Goal: Use online tool/utility: Utilize a website feature to perform a specific function

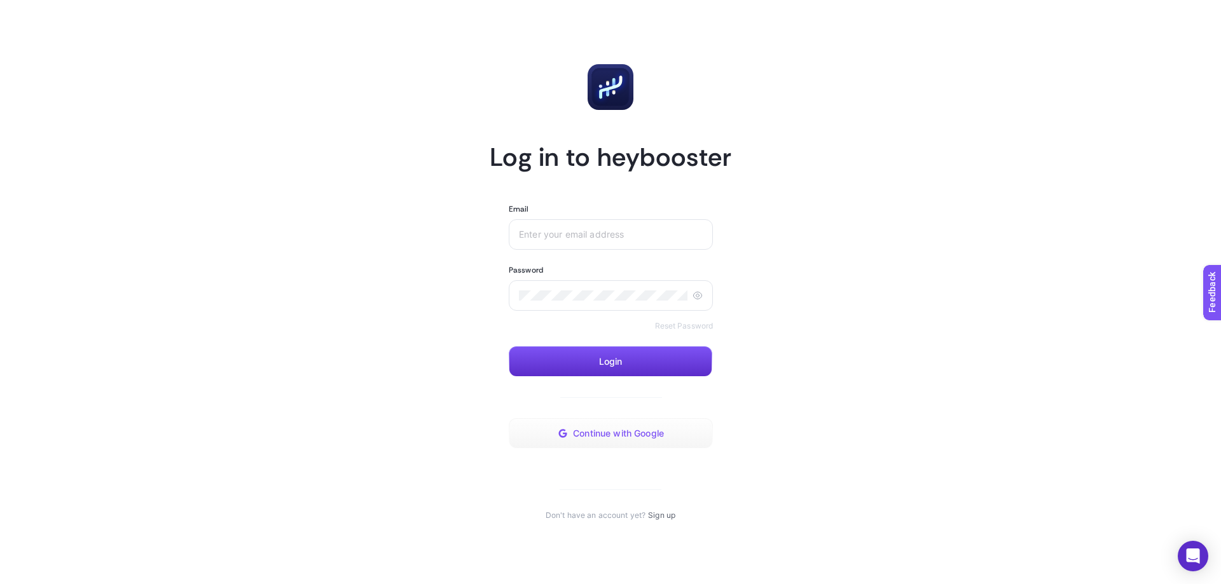
click at [647, 433] on span "Continue with Google" at bounding box center [618, 433] width 91 height 10
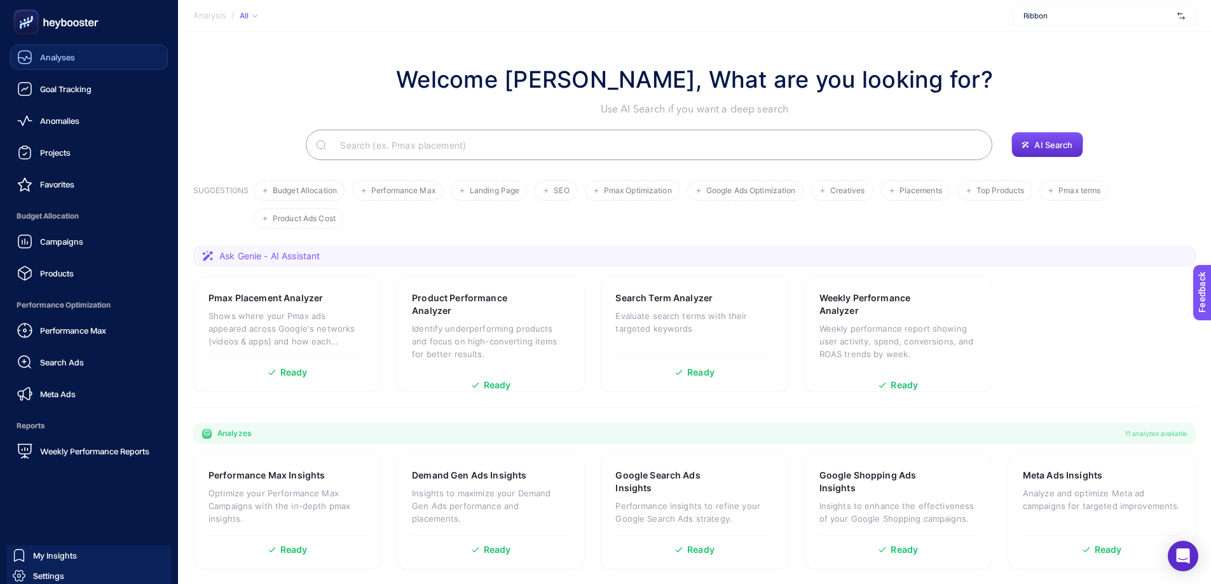
click at [61, 57] on span "Analyses" at bounding box center [57, 57] width 35 height 10
click at [52, 23] on icon at bounding box center [53, 23] width 6 height 6
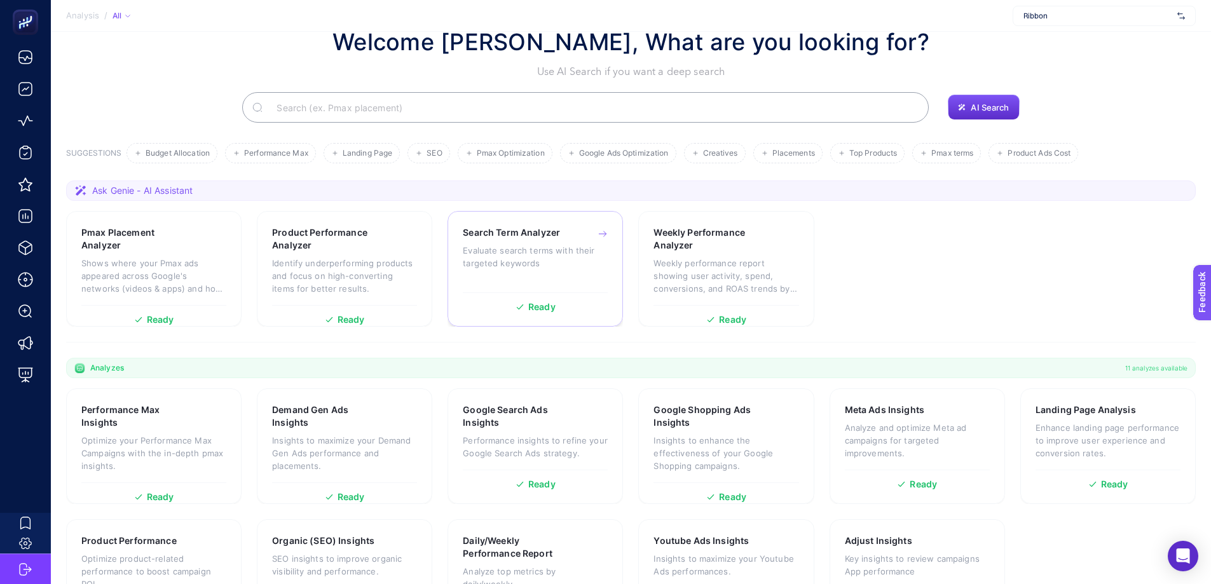
scroll to position [104, 0]
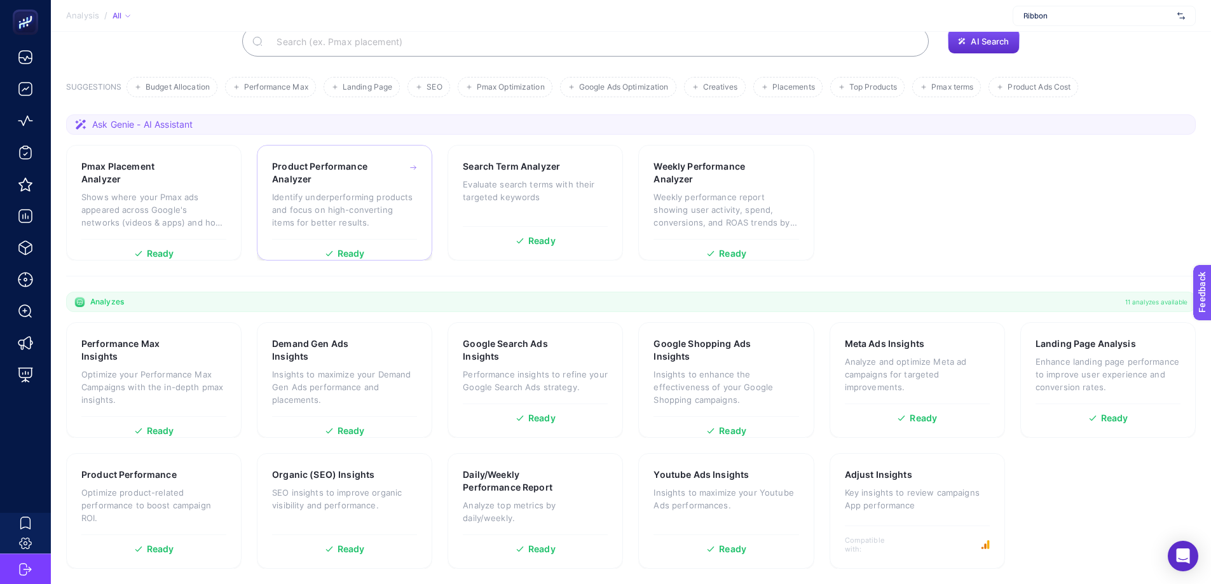
click at [361, 174] on h3 "Product Performance Analyzer" at bounding box center [325, 172] width 107 height 25
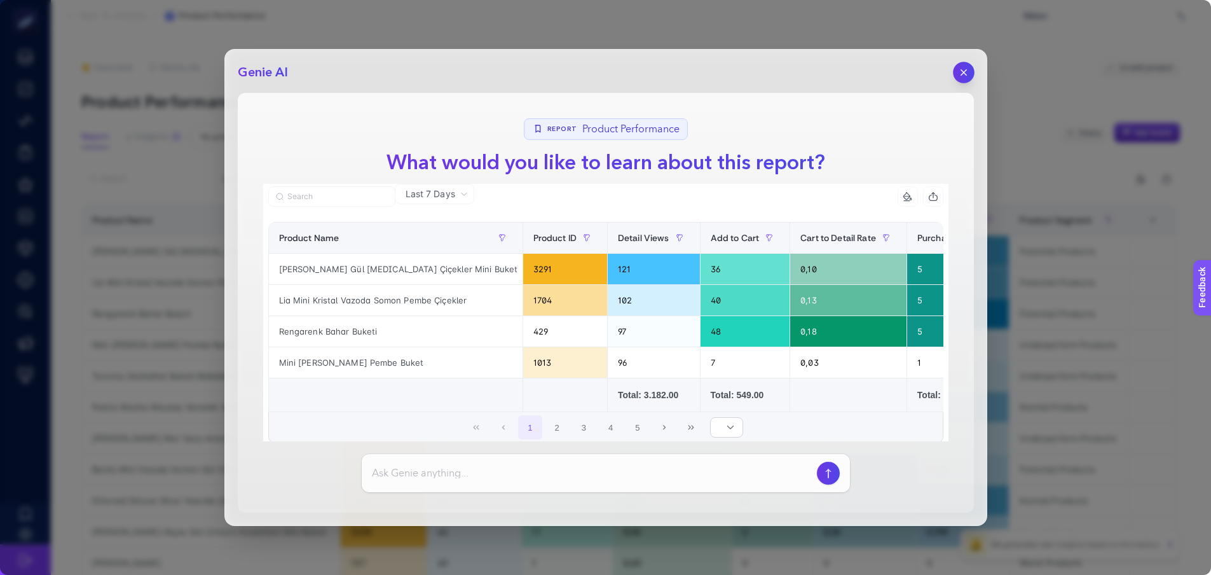
click at [962, 69] on icon "button" at bounding box center [963, 72] width 11 height 11
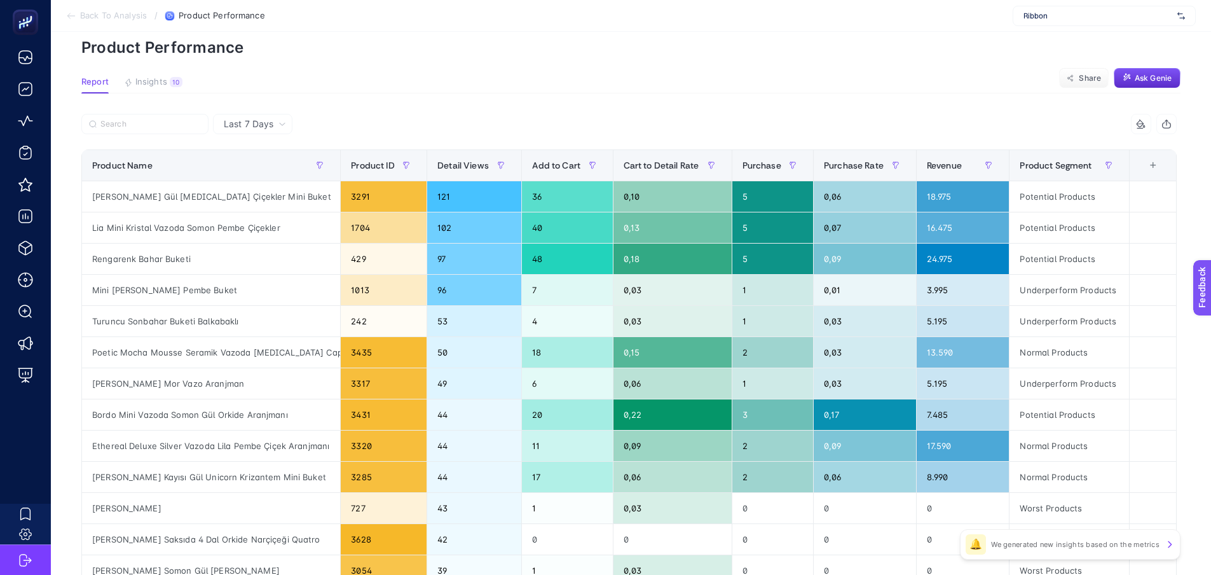
scroll to position [127, 0]
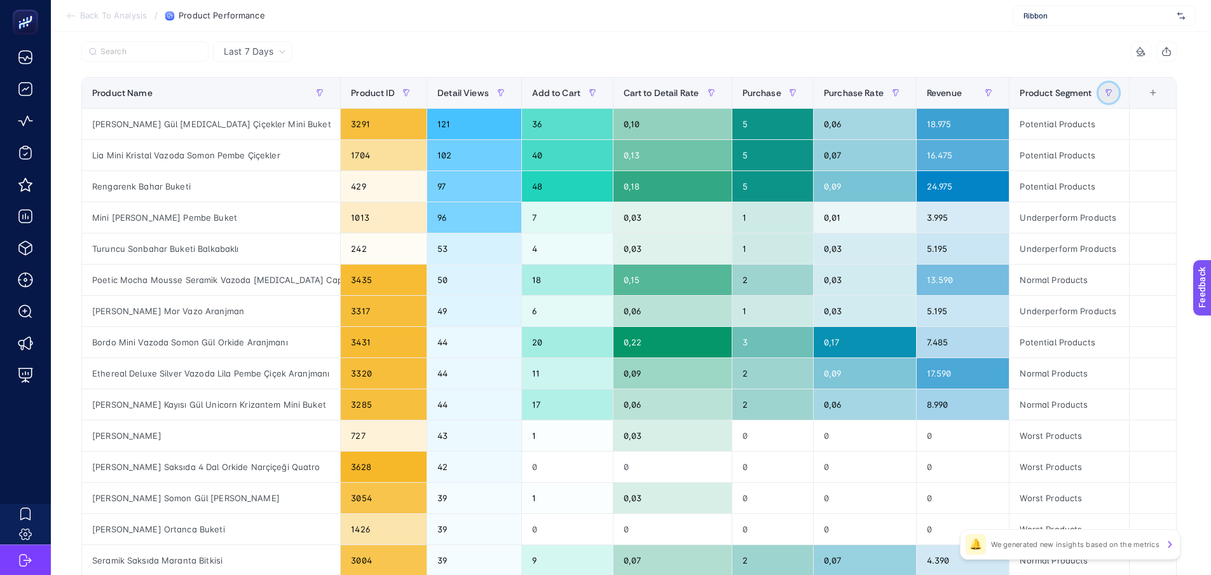
click at [1119, 89] on button "button" at bounding box center [1109, 93] width 20 height 20
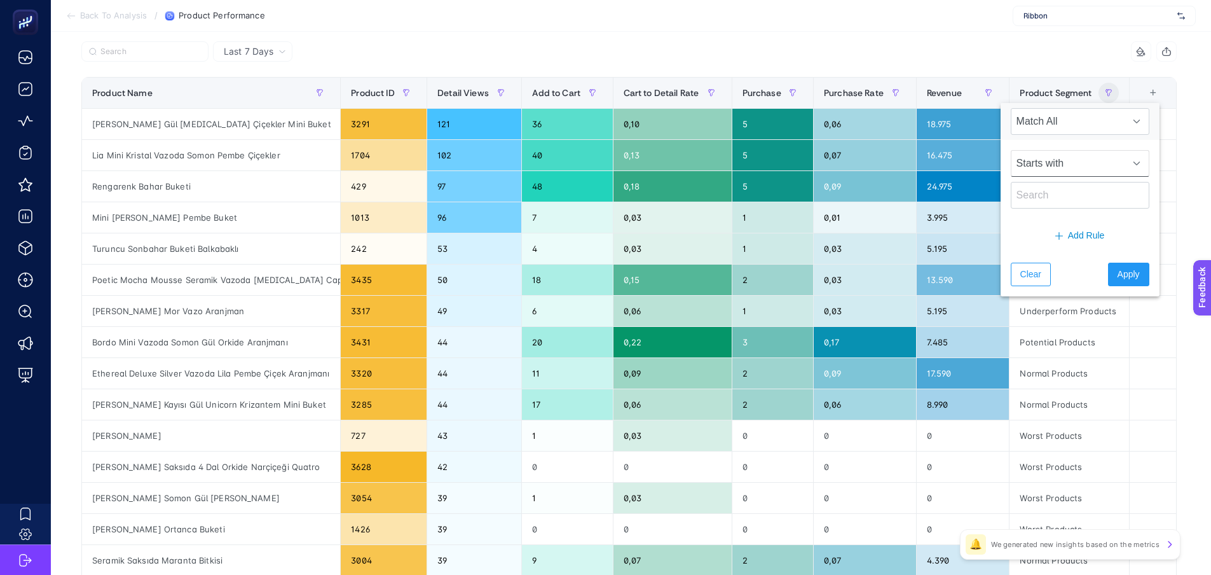
click at [1084, 151] on span "Starts with" at bounding box center [1067, 163] width 113 height 25
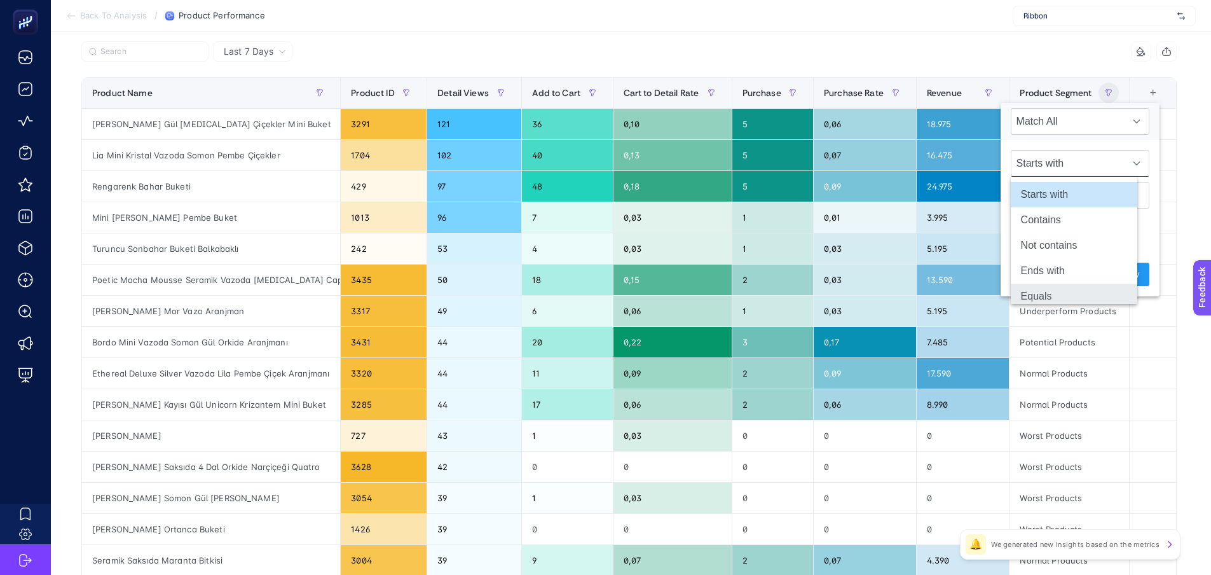
click at [1051, 294] on li "Equals" at bounding box center [1074, 296] width 127 height 25
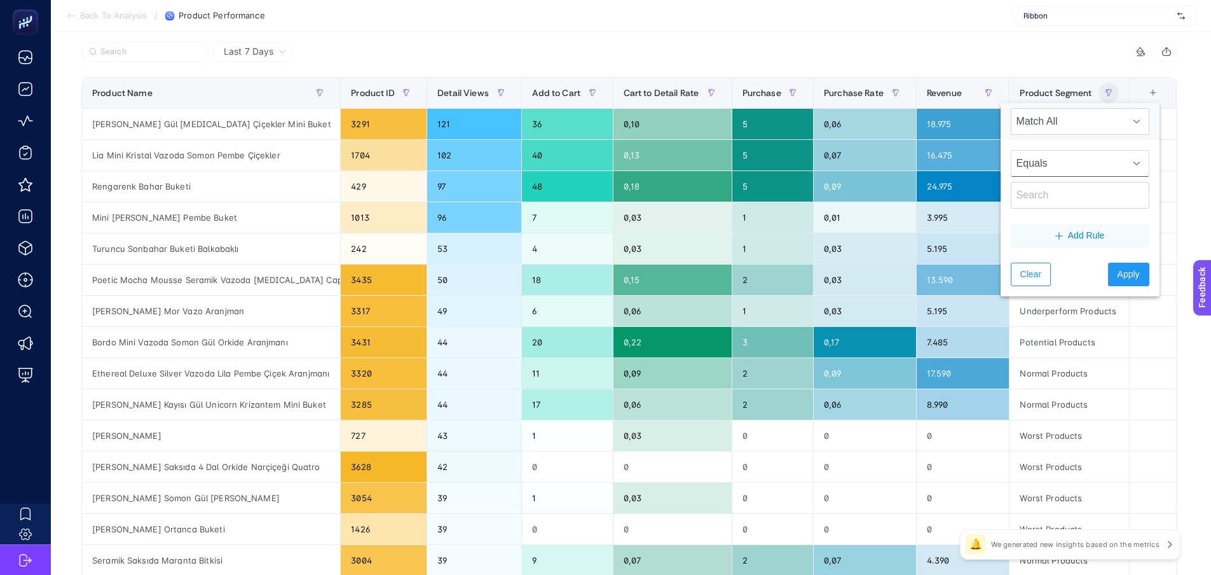
scroll to position [5, 0]
click at [1045, 190] on input "text" at bounding box center [1080, 195] width 139 height 27
type input "underperform"
click at [1118, 276] on span "Apply" at bounding box center [1129, 274] width 22 height 13
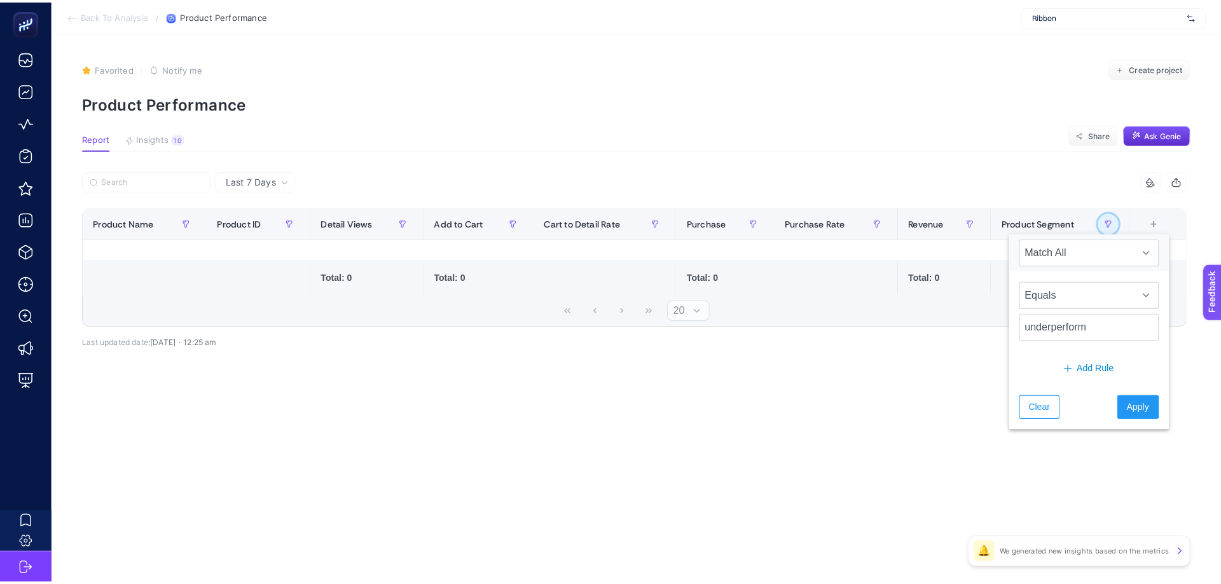
scroll to position [0, 0]
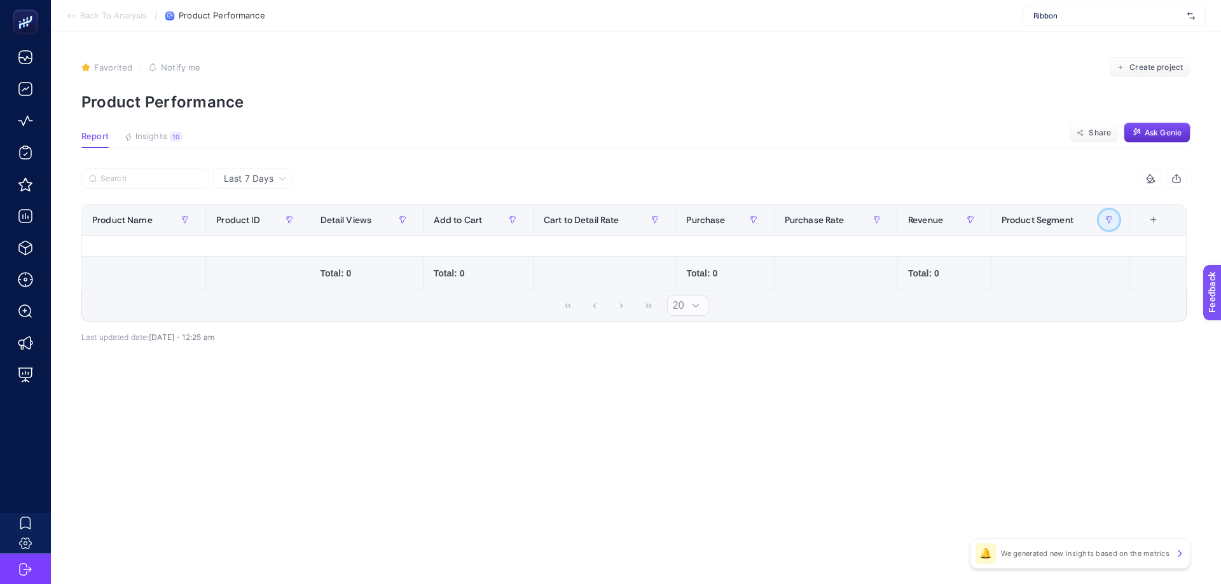
click at [1107, 222] on icon "button" at bounding box center [1109, 220] width 8 height 8
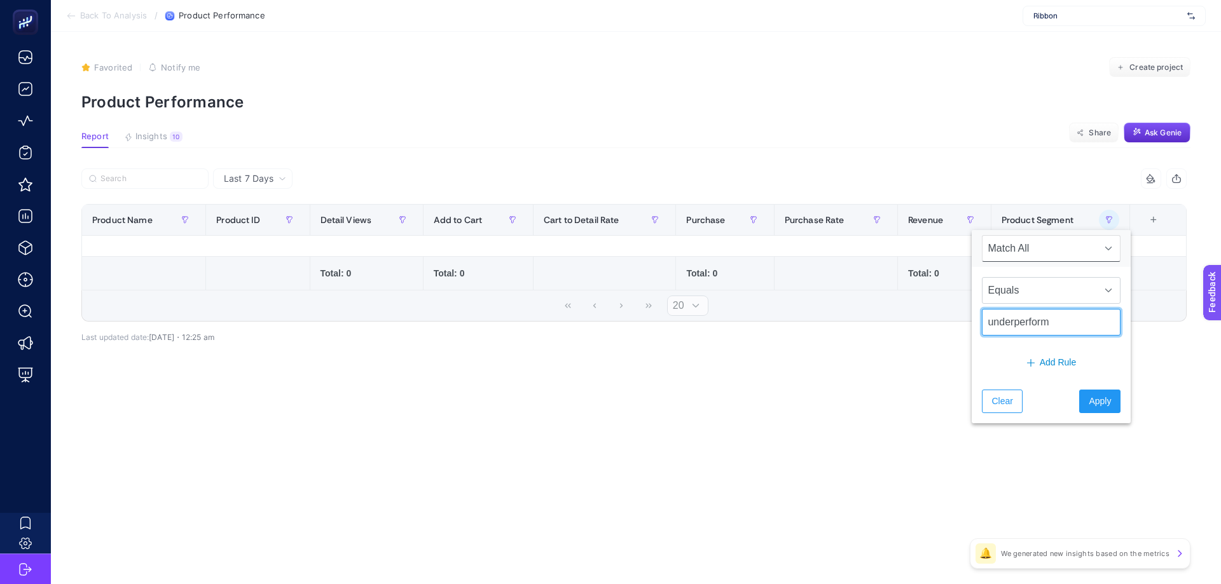
click at [1069, 313] on input "underperform" at bounding box center [1051, 322] width 139 height 27
click at [1068, 291] on span "Equals" at bounding box center [1038, 290] width 113 height 25
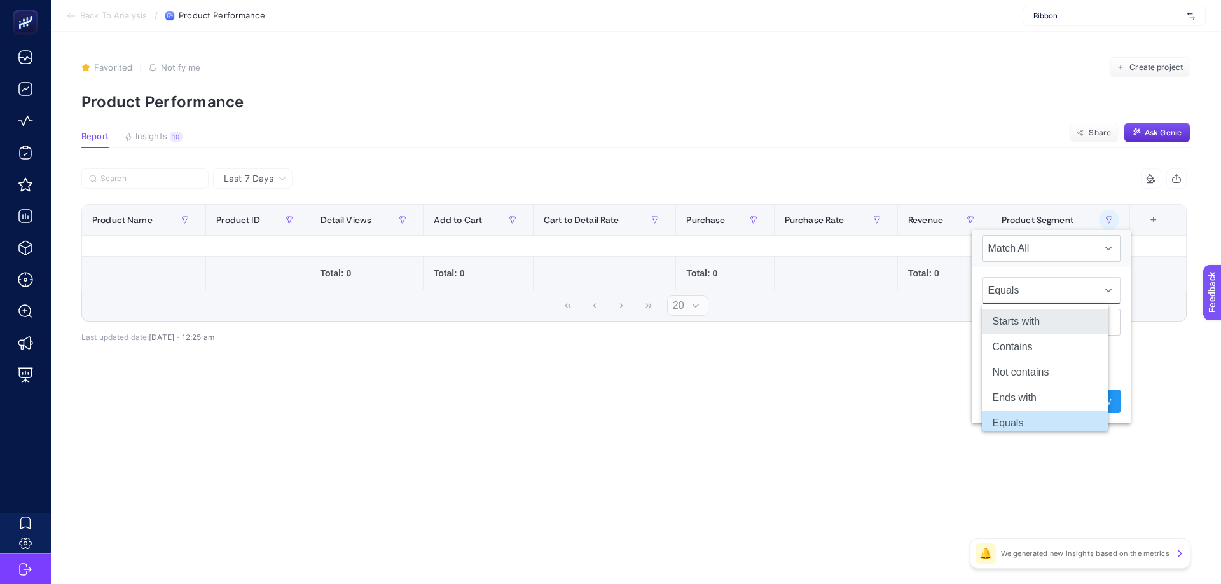
click at [1031, 323] on li "Starts with" at bounding box center [1045, 321] width 127 height 25
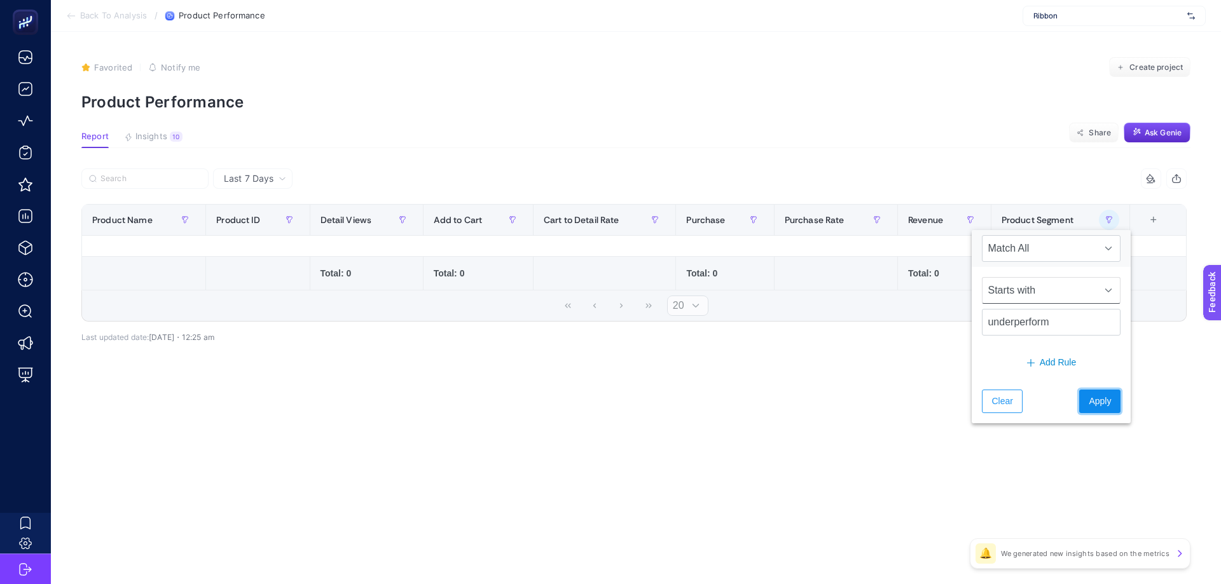
click at [1093, 397] on span "Apply" at bounding box center [1099, 401] width 22 height 13
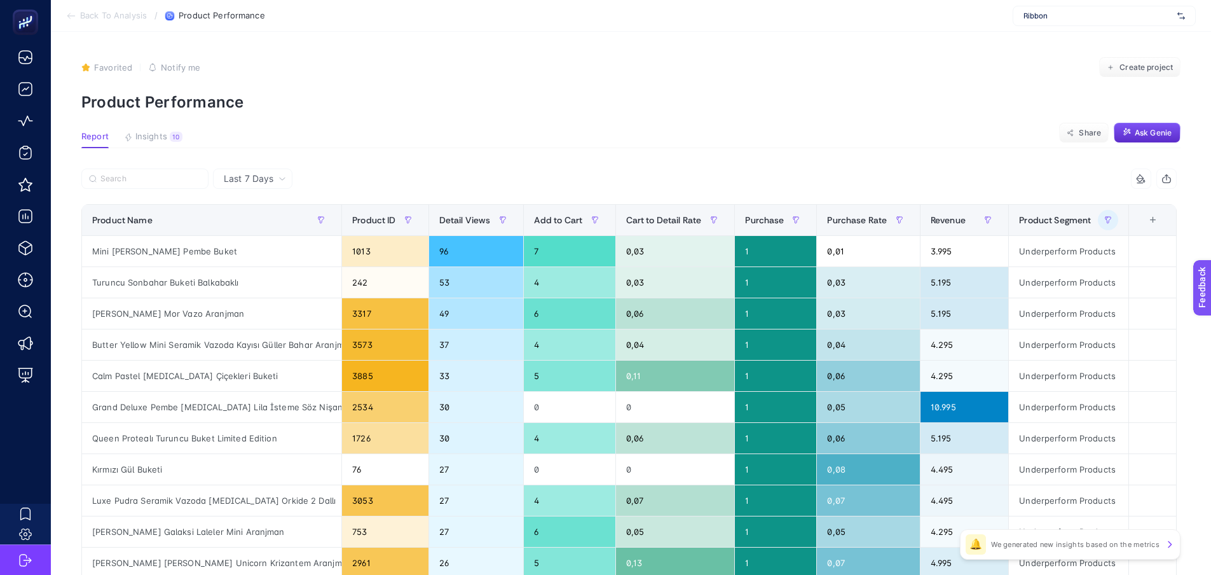
click at [1158, 224] on div "+" at bounding box center [1153, 220] width 24 height 10
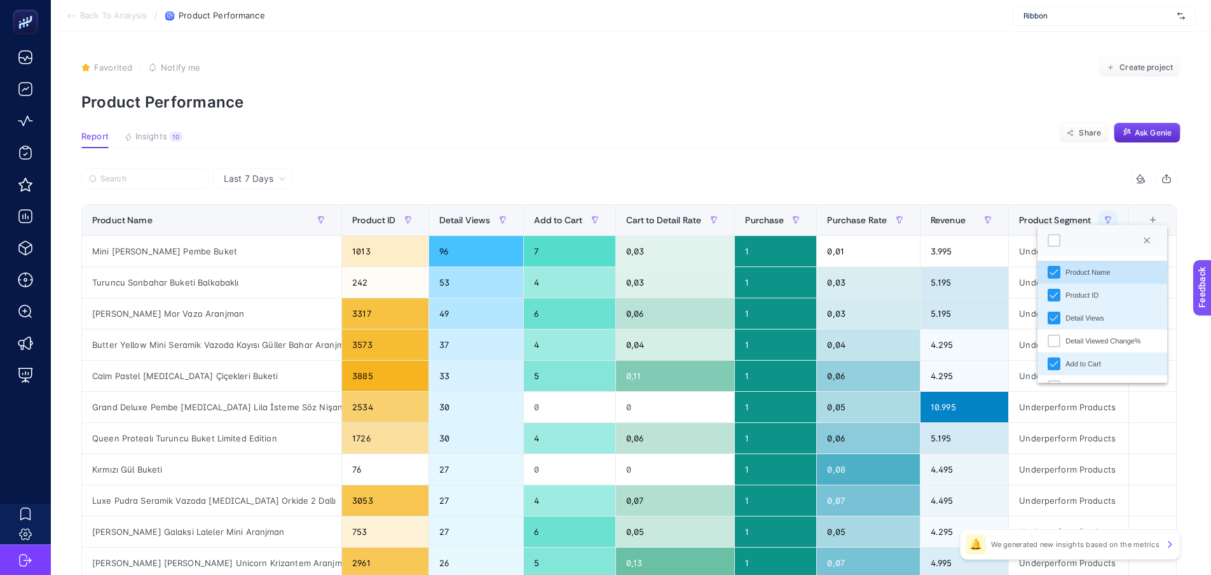
scroll to position [9, 65]
click at [1113, 339] on div "Detail Viewed Change%" at bounding box center [1103, 341] width 75 height 11
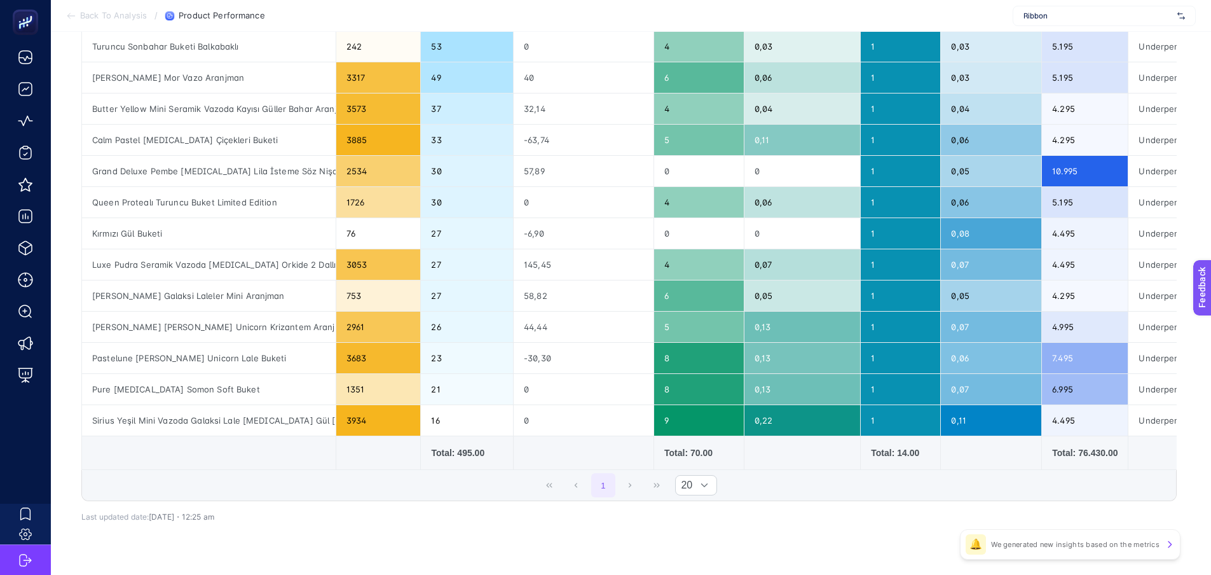
scroll to position [127, 0]
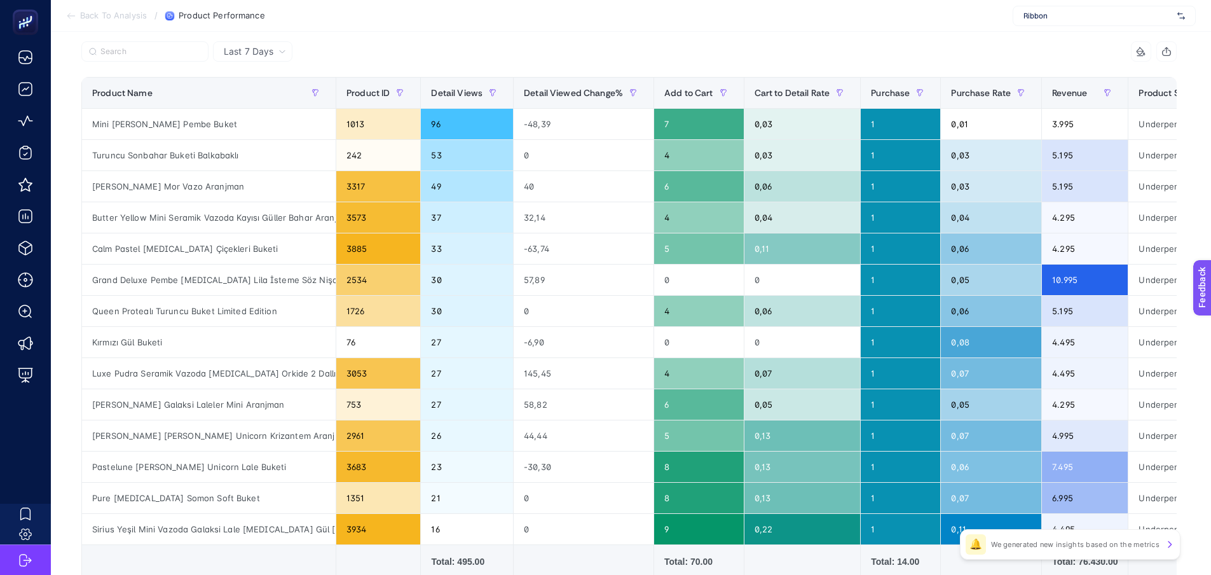
click at [1143, 51] on icon at bounding box center [1140, 51] width 6 height 0
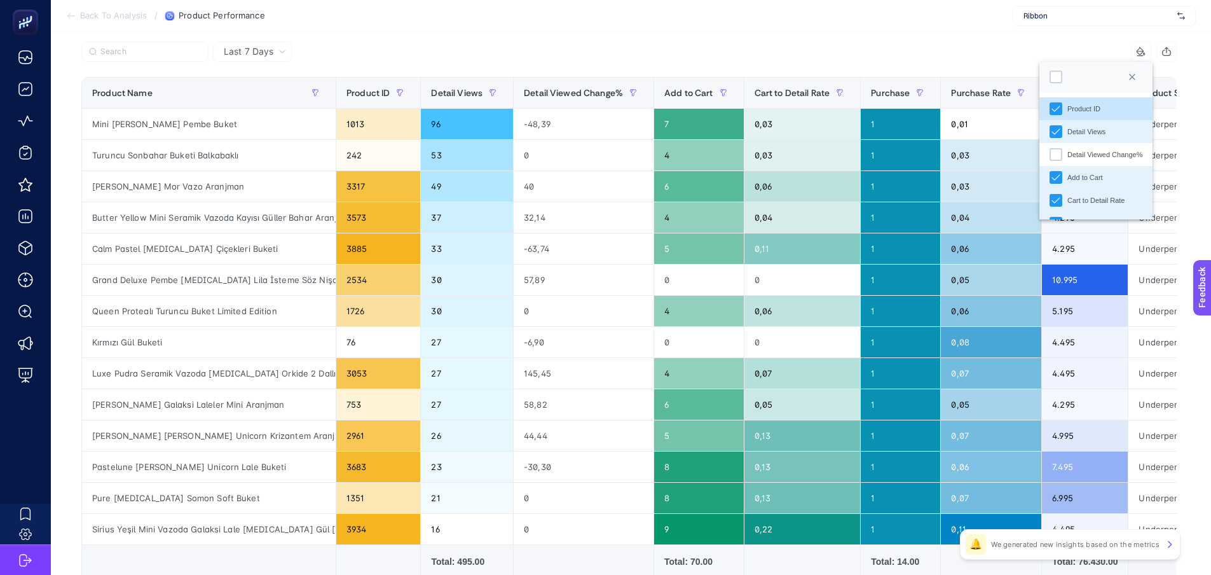
scroll to position [8, 58]
click at [1057, 154] on div "Detail Viewed Change%" at bounding box center [1056, 154] width 13 height 13
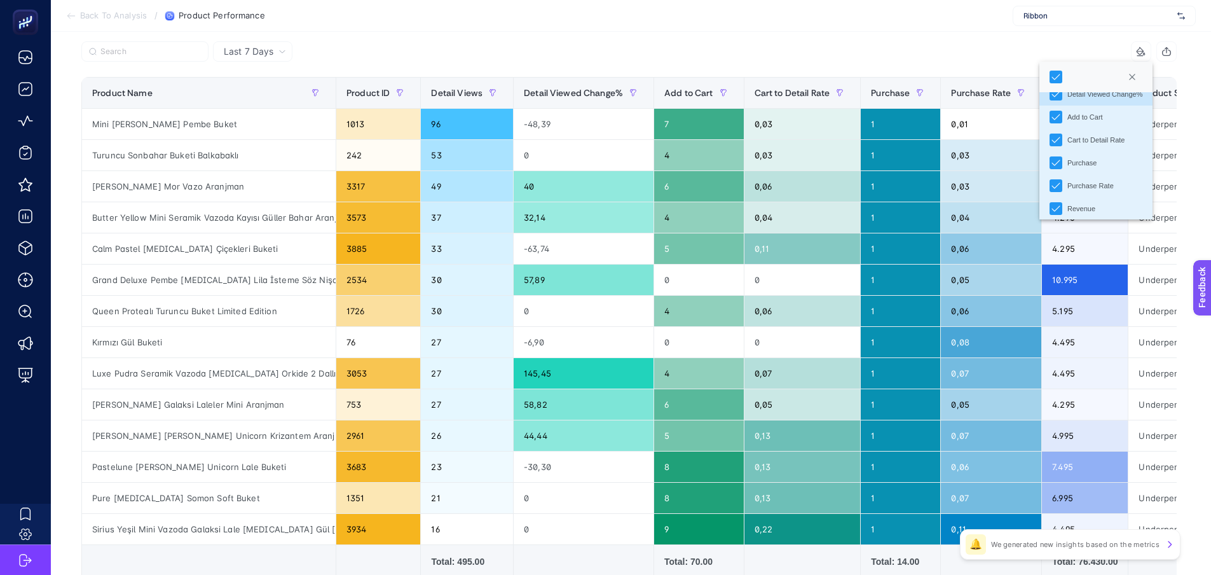
scroll to position [66, 0]
click at [879, 49] on div "8 items selected" at bounding box center [903, 51] width 548 height 20
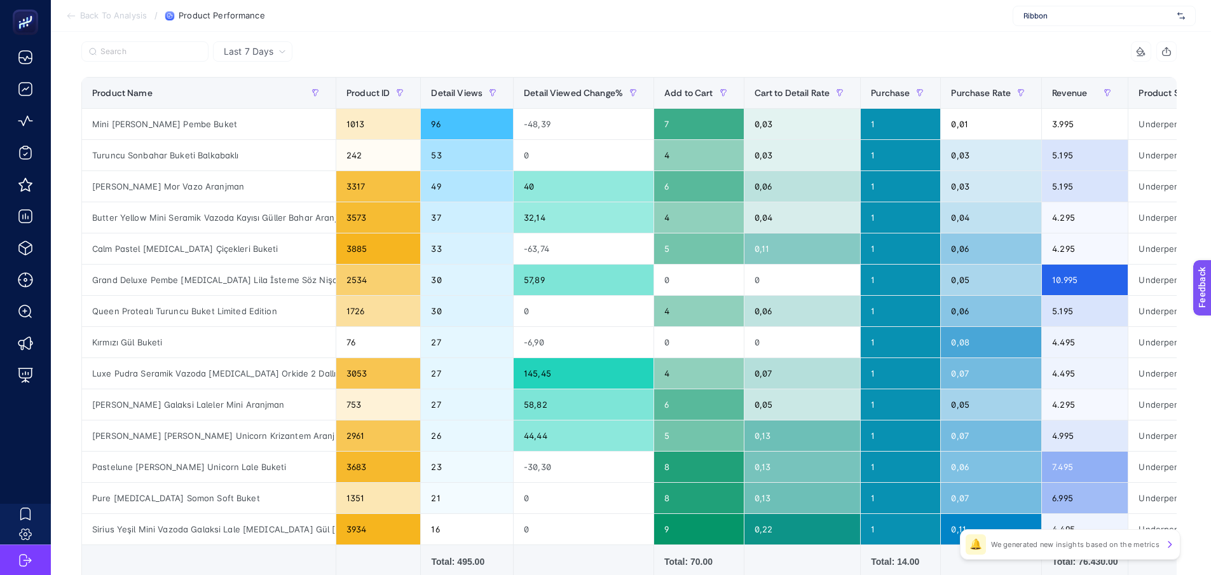
scroll to position [0, 6]
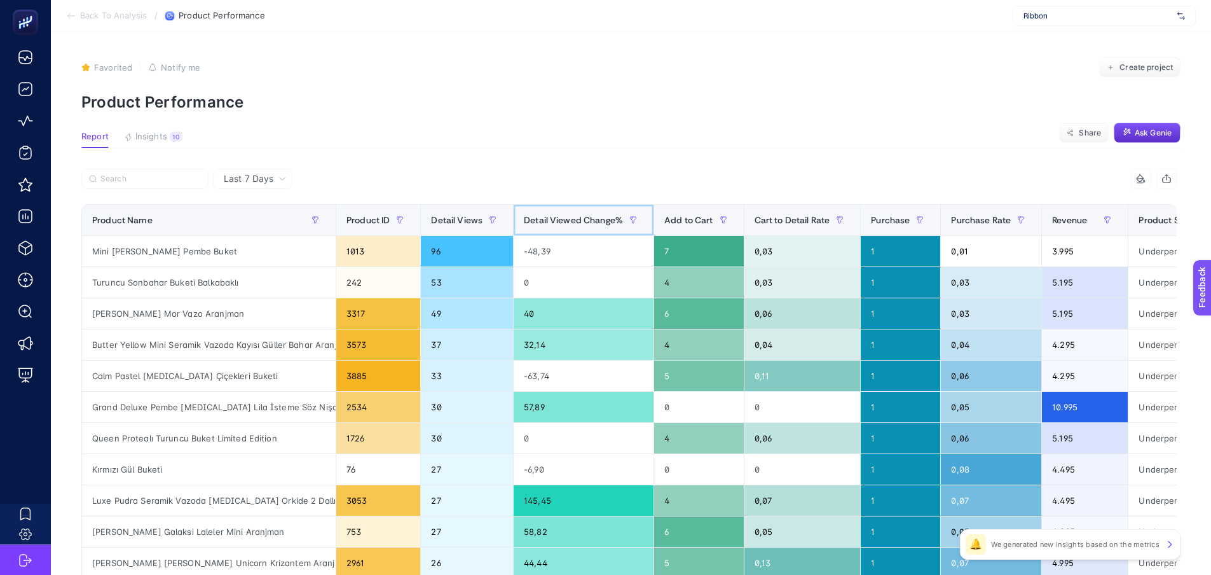
click at [558, 210] on div "Detail Viewed Change%" at bounding box center [584, 220] width 120 height 20
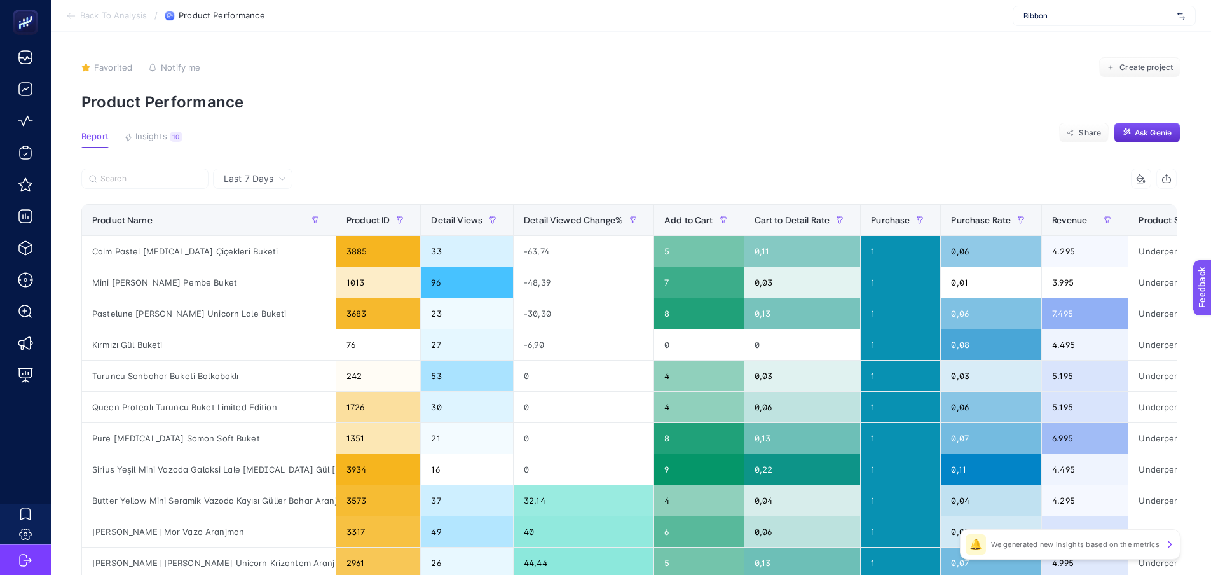
click at [161, 135] on button "Insights 10" at bounding box center [153, 140] width 58 height 17
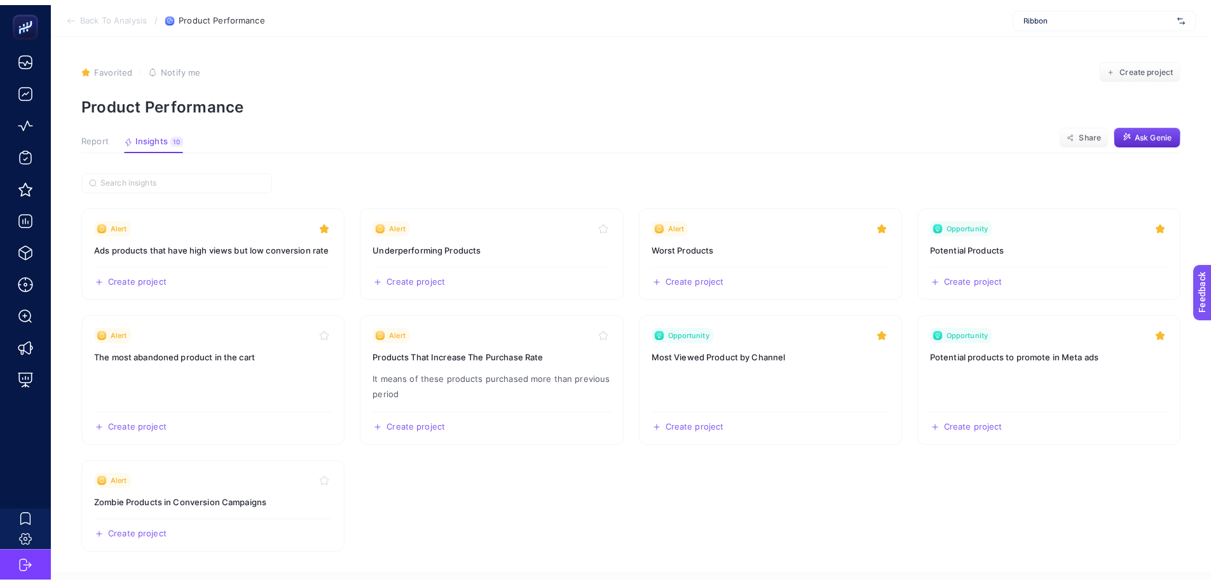
scroll to position [0, 0]
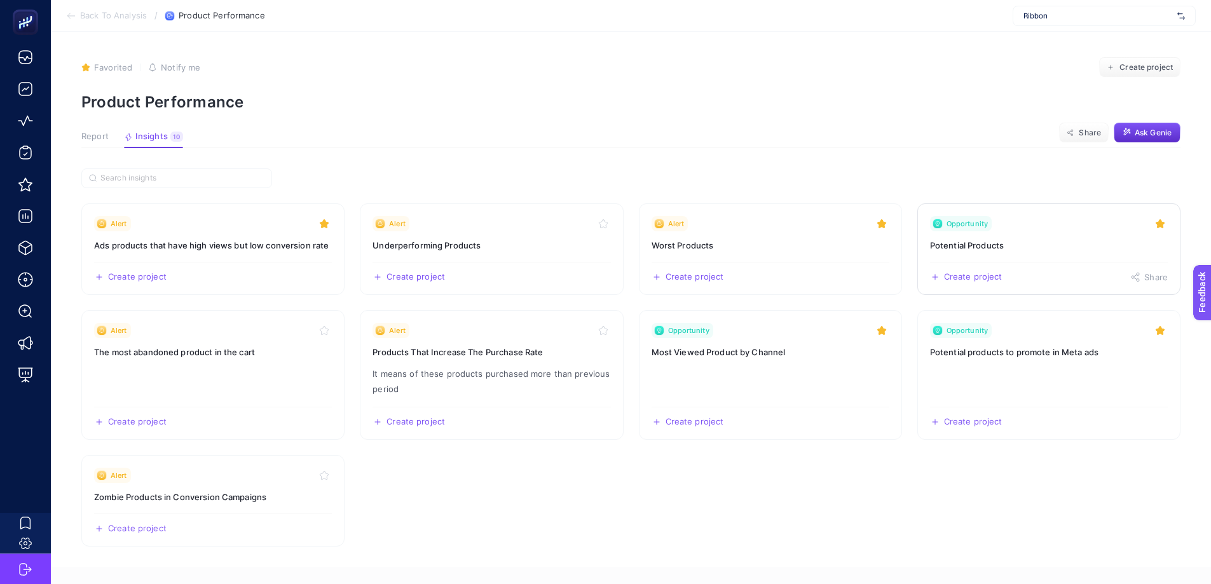
click at [1007, 238] on link "Opportunity Potential Products Create project Share" at bounding box center [1048, 249] width 263 height 92
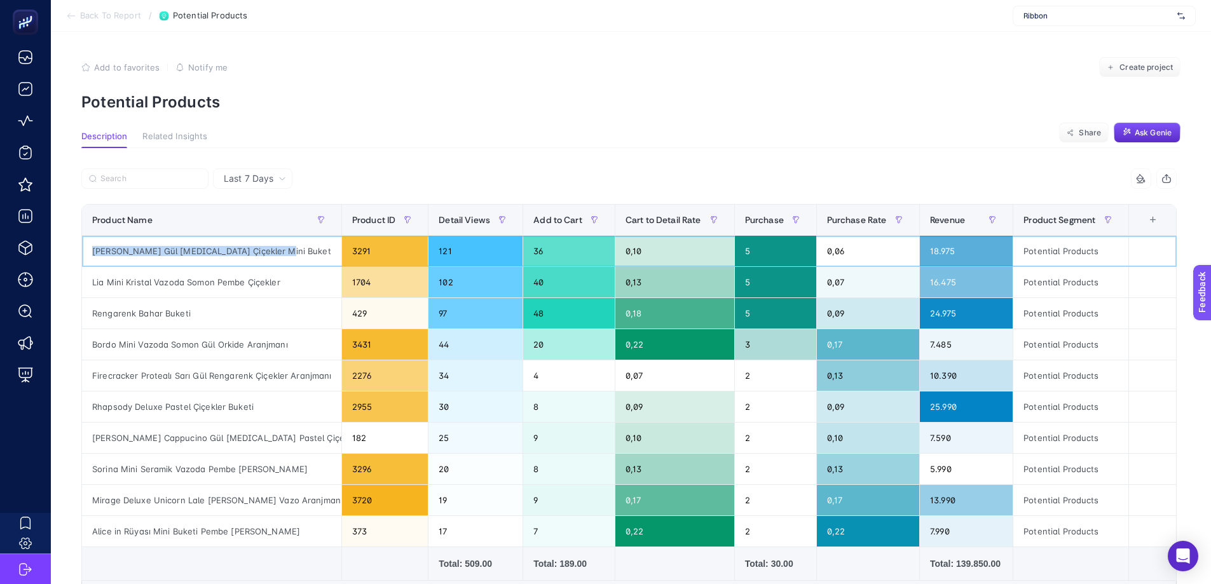
drag, startPoint x: 270, startPoint y: 250, endPoint x: 81, endPoint y: 254, distance: 188.2
click at [82, 254] on td "[PERSON_NAME] Gül [MEDICAL_DATA] Çiçekler Mini Buket" at bounding box center [212, 251] width 260 height 31
copy div "[PERSON_NAME] Gül [MEDICAL_DATA] Çiçekler Mini Buket"
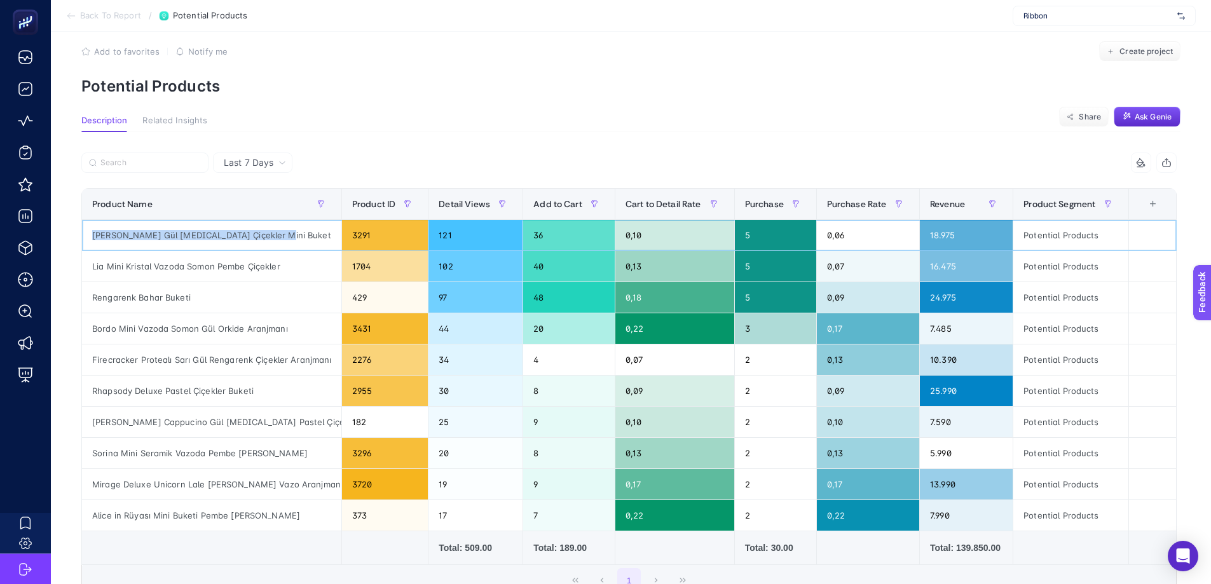
scroll to position [64, 0]
